Goal: Check status: Check status

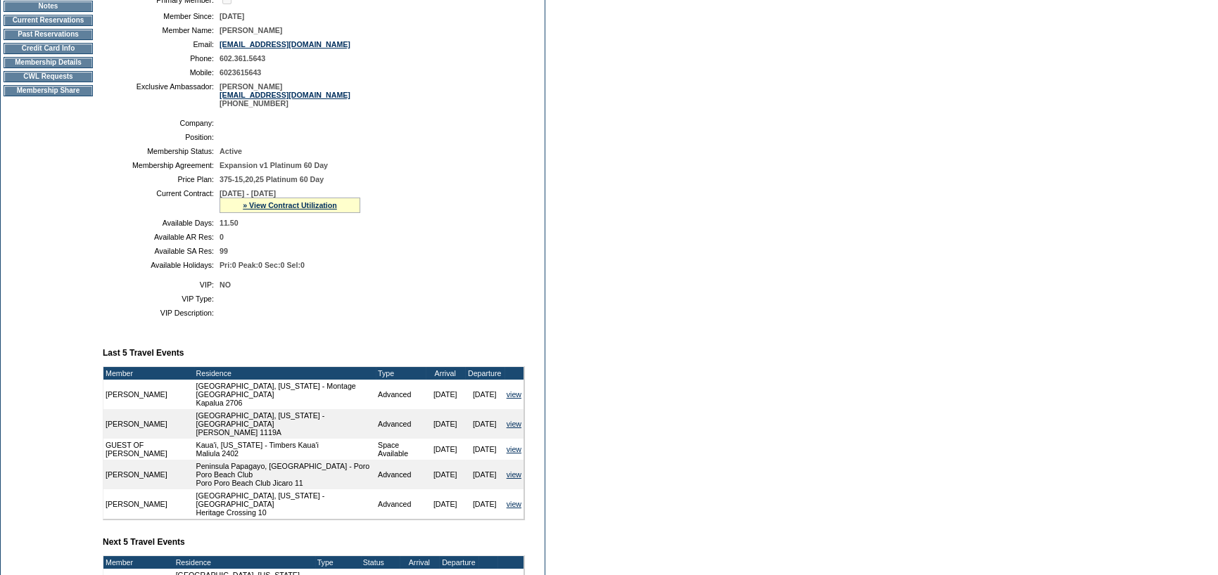
scroll to position [141, 0]
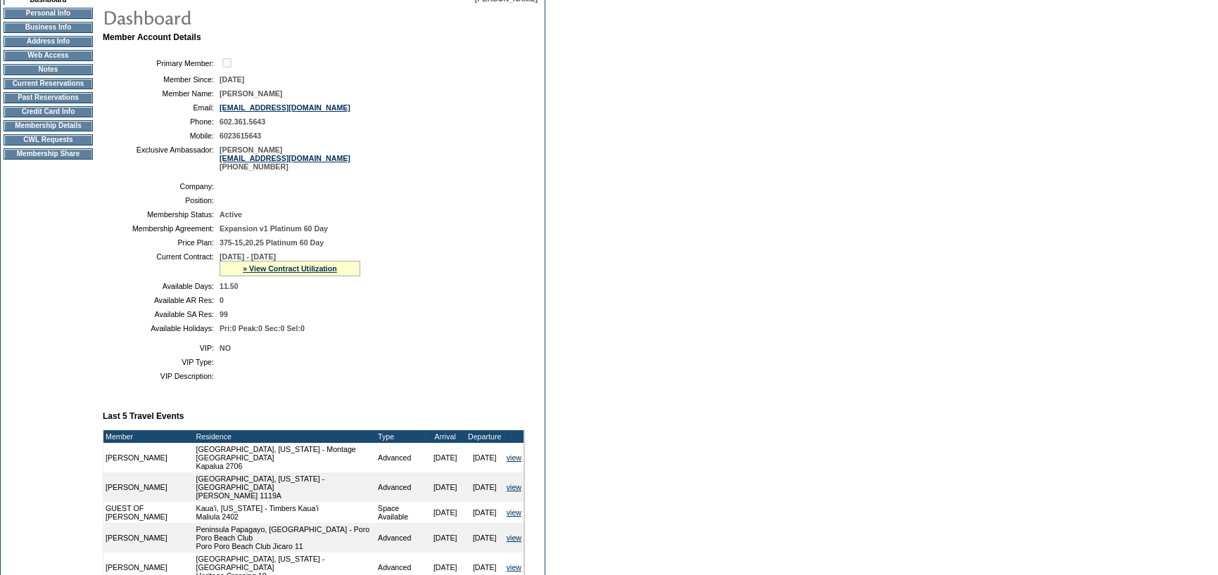
click at [320, 266] on div "» View Contract Utilization" at bounding box center [289, 268] width 141 height 15
click at [317, 273] on link "» View Contract Utilization" at bounding box center [290, 269] width 94 height 8
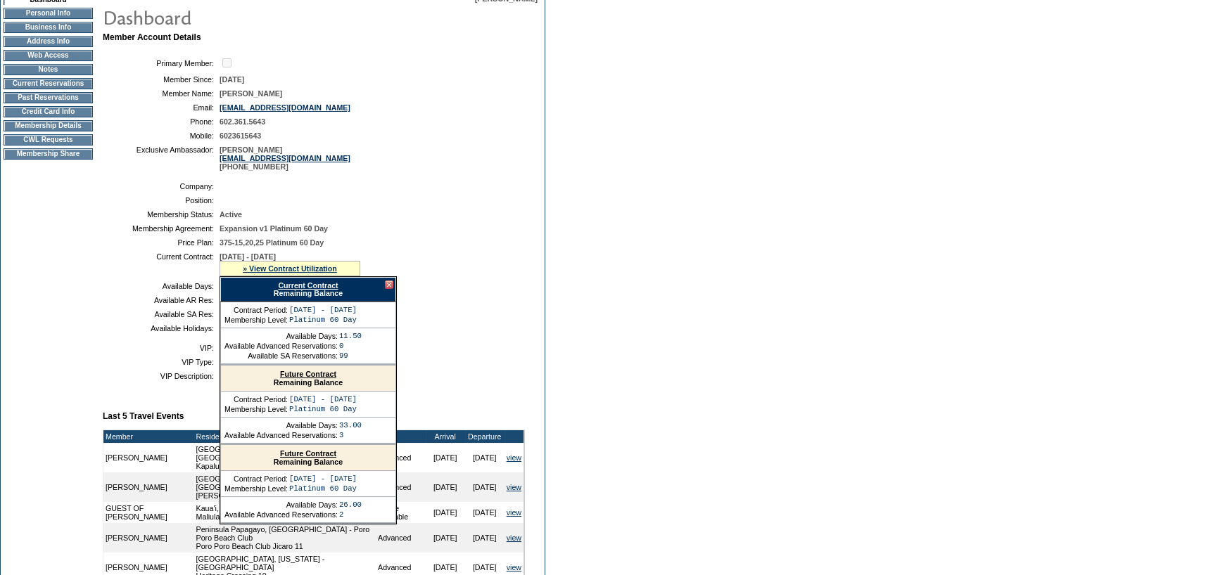
click at [314, 458] on link "Future Contract" at bounding box center [308, 454] width 56 height 8
click at [60, 276] on td "Dashboard Personal Info Business Info Address Info Web Access Notes Current Res…" at bounding box center [48, 425] width 95 height 862
click at [389, 287] on div at bounding box center [389, 285] width 8 height 8
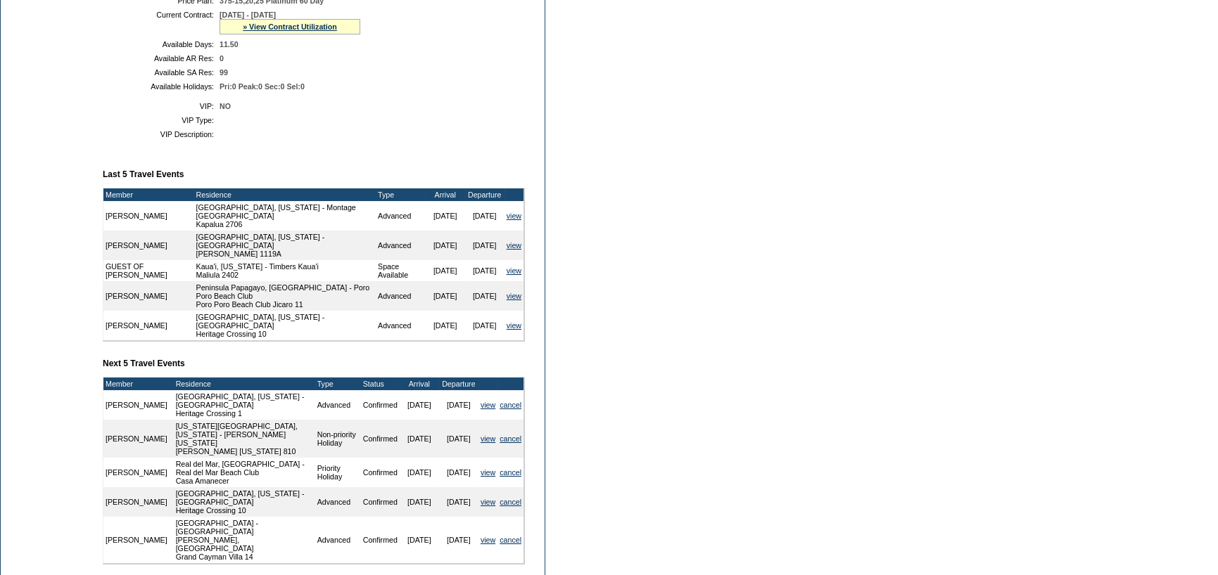
scroll to position [352, 0]
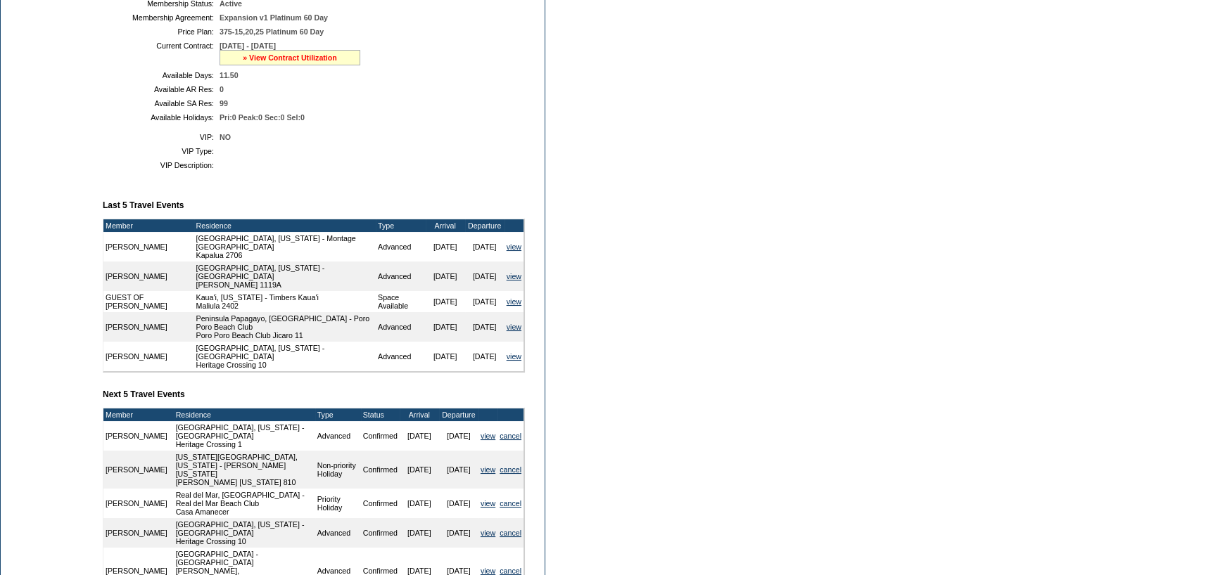
click at [312, 60] on link "» View Contract Utilization" at bounding box center [290, 57] width 94 height 8
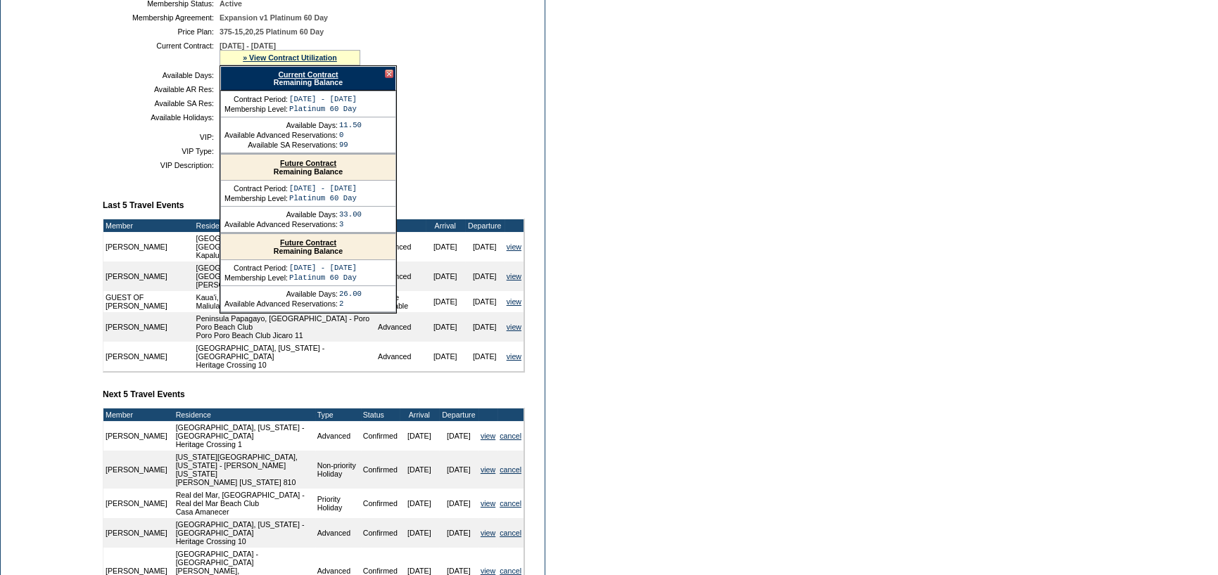
click at [302, 247] on link "Future Contract" at bounding box center [308, 242] width 56 height 8
click at [128, 122] on td "Available Holidays:" at bounding box center [161, 117] width 106 height 8
click at [388, 78] on div at bounding box center [389, 74] width 8 height 8
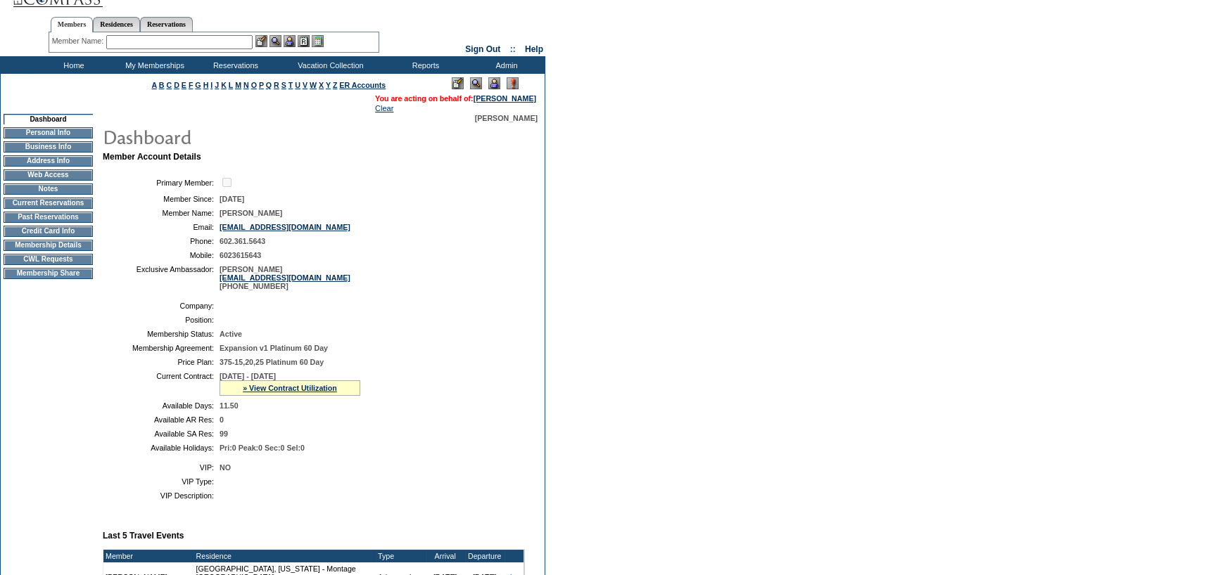
scroll to position [0, 0]
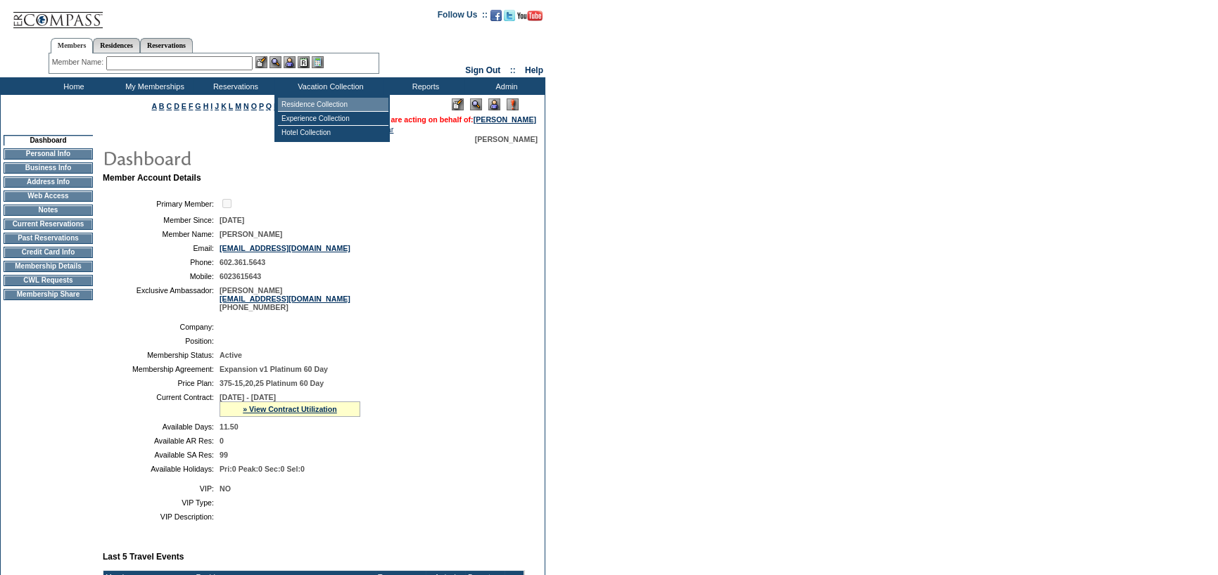
click at [306, 98] on td "Residence Collection" at bounding box center [333, 105] width 110 height 14
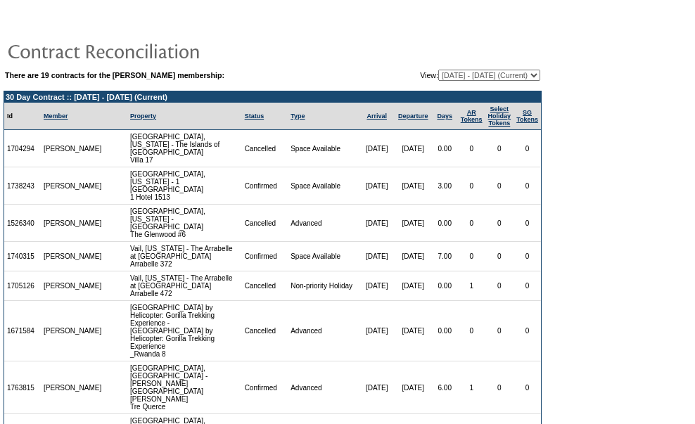
scroll to position [108, 0]
